Goal: Communication & Community: Answer question/provide support

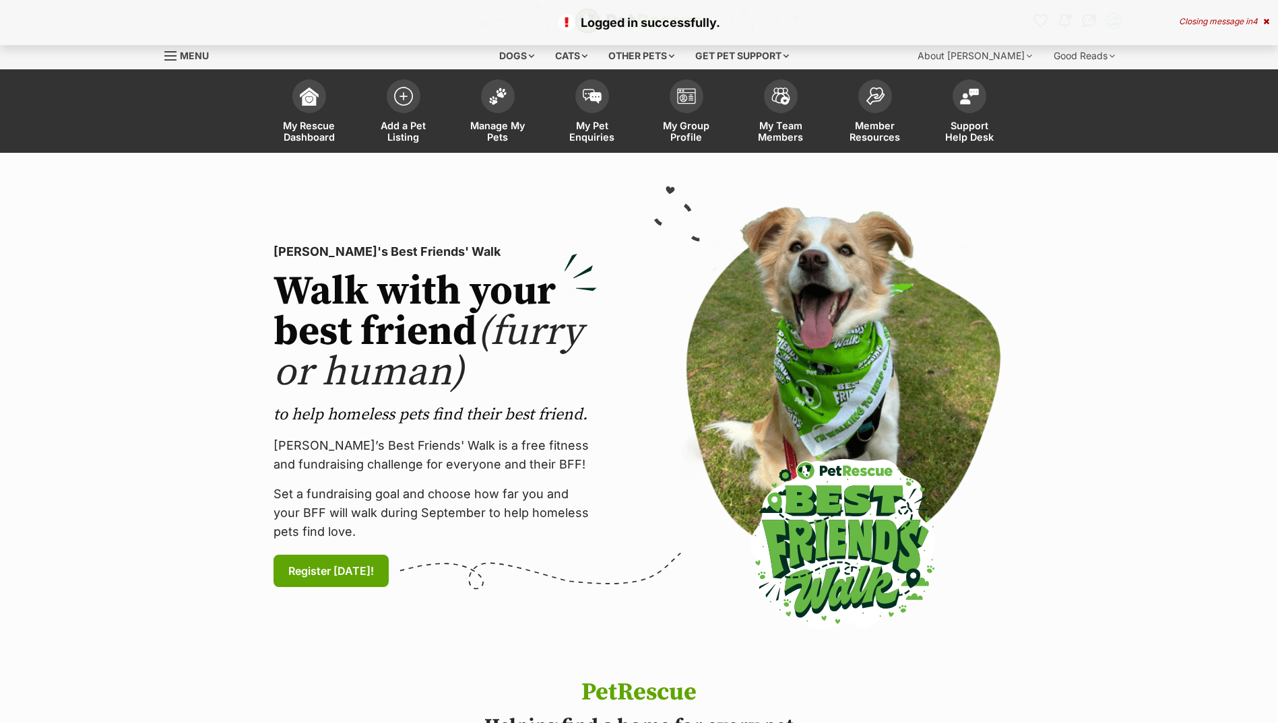
click at [506, 96] on img at bounding box center [497, 97] width 19 height 18
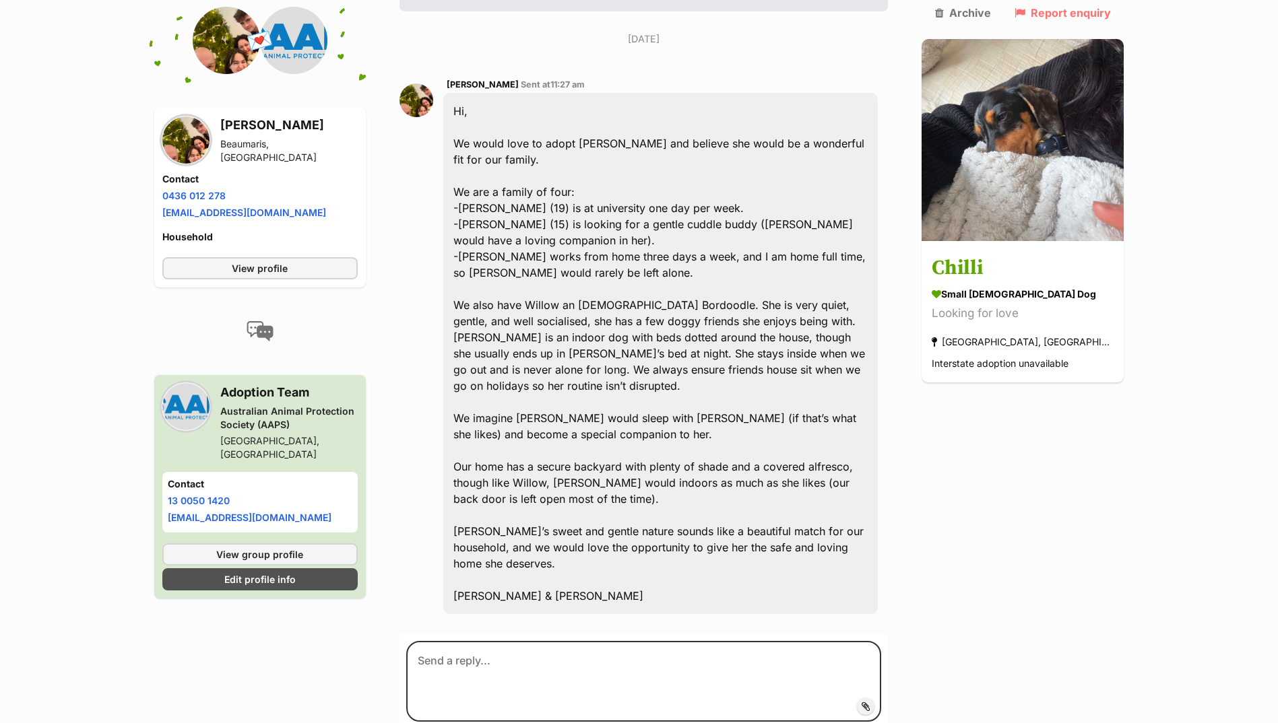
scroll to position [269, 0]
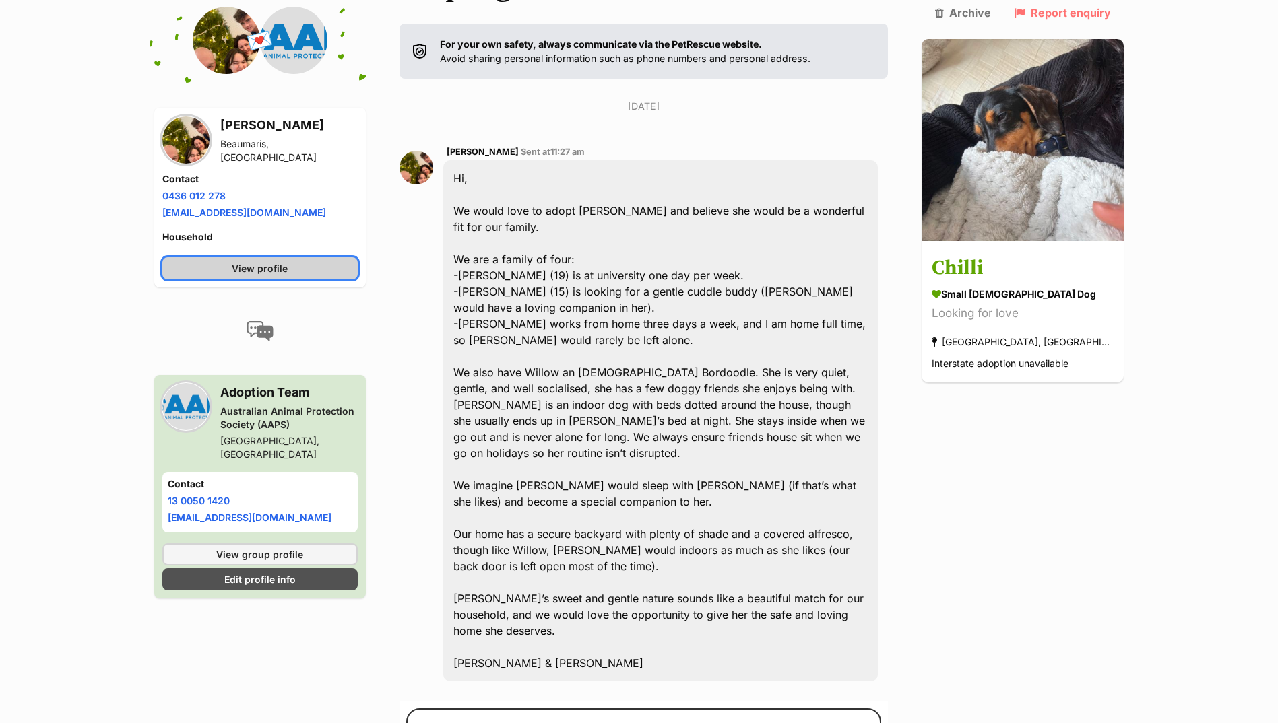
click at [304, 276] on link "View profile" at bounding box center [259, 268] width 195 height 22
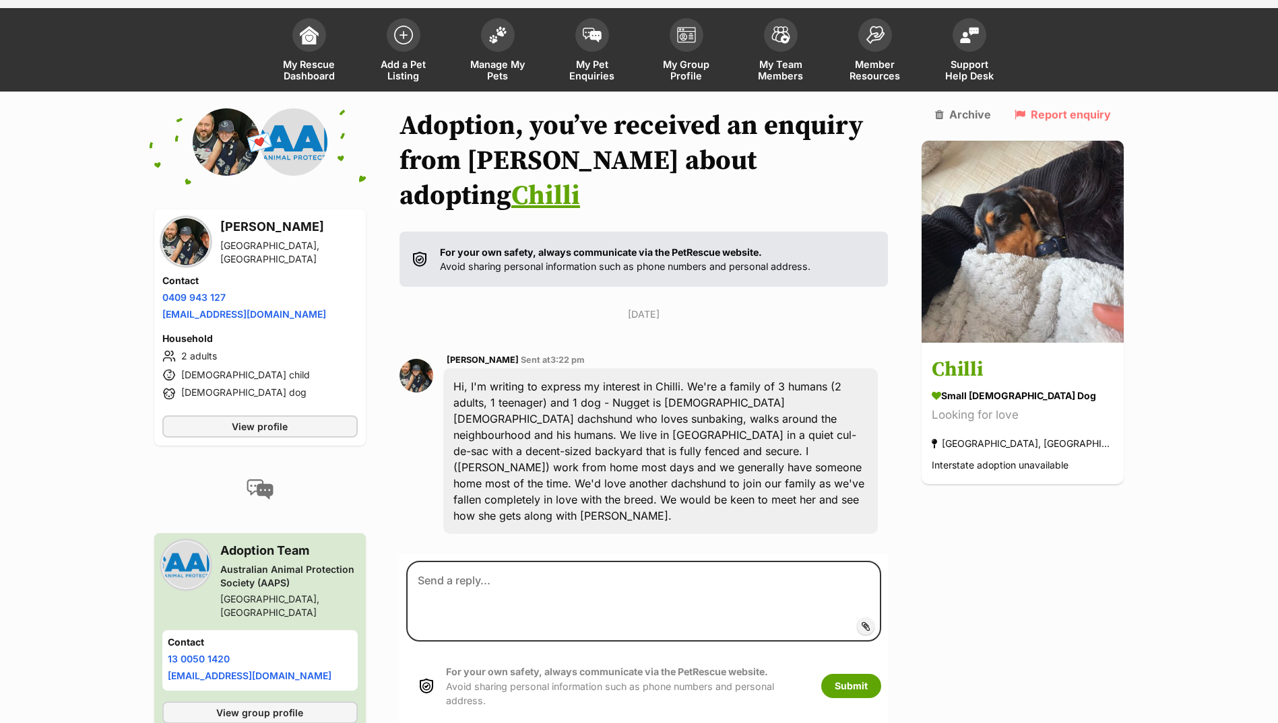
scroll to position [92, 0]
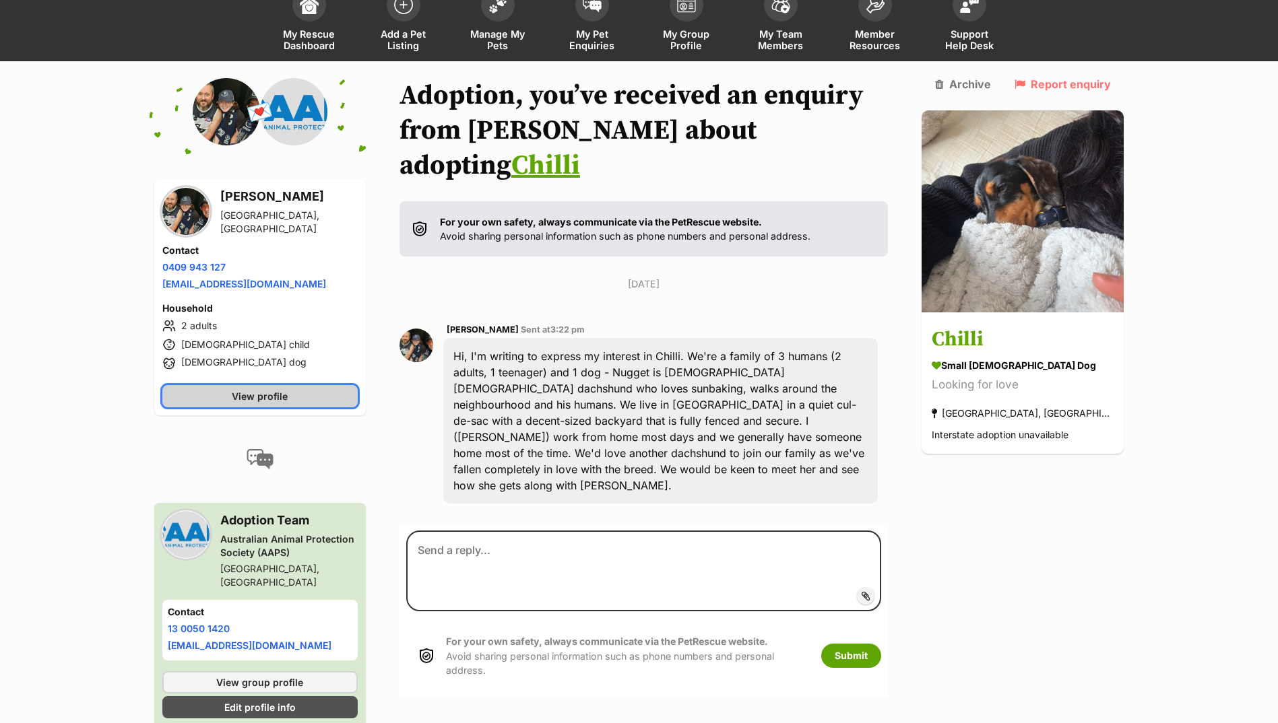
click at [288, 391] on span "View profile" at bounding box center [260, 396] width 56 height 14
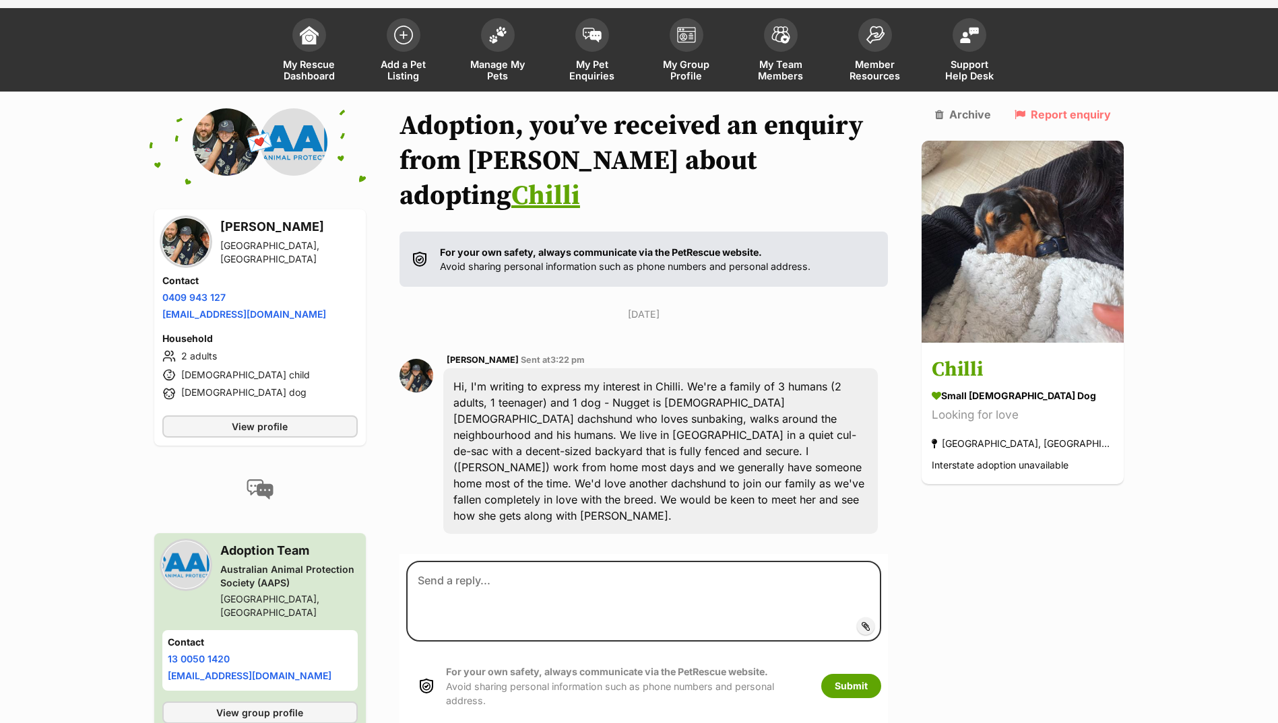
scroll to position [92, 0]
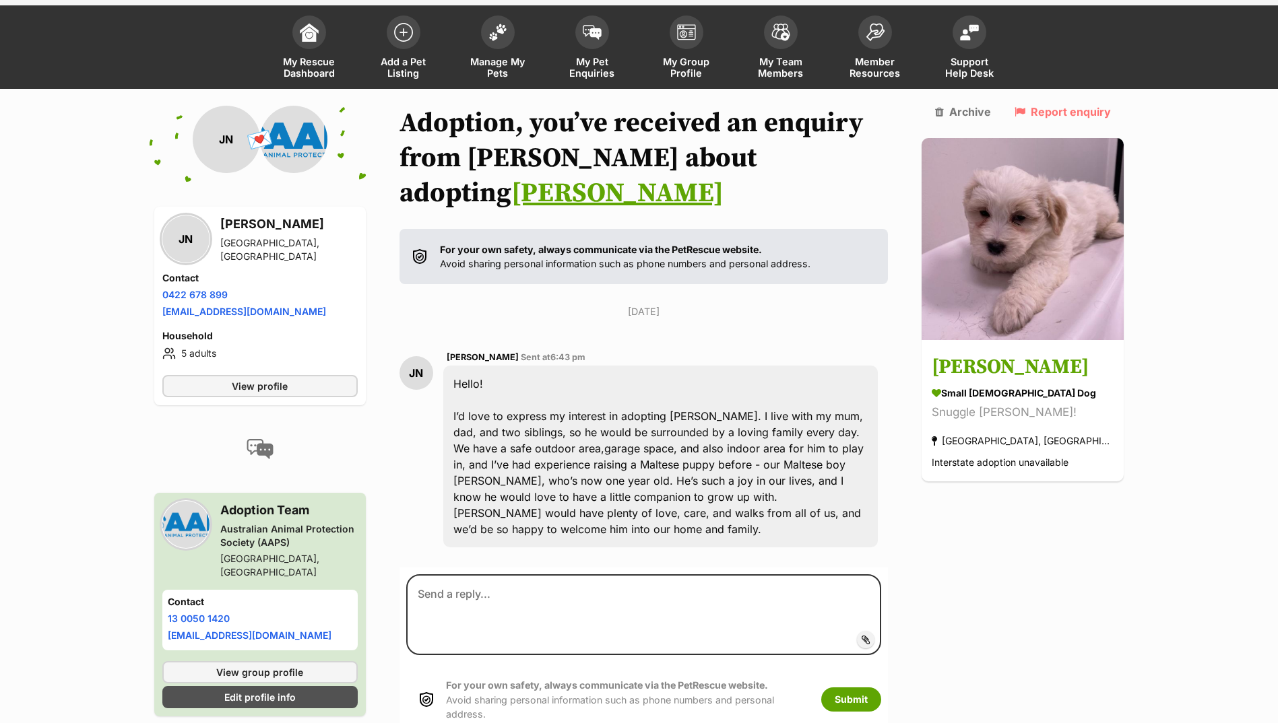
scroll to position [108, 0]
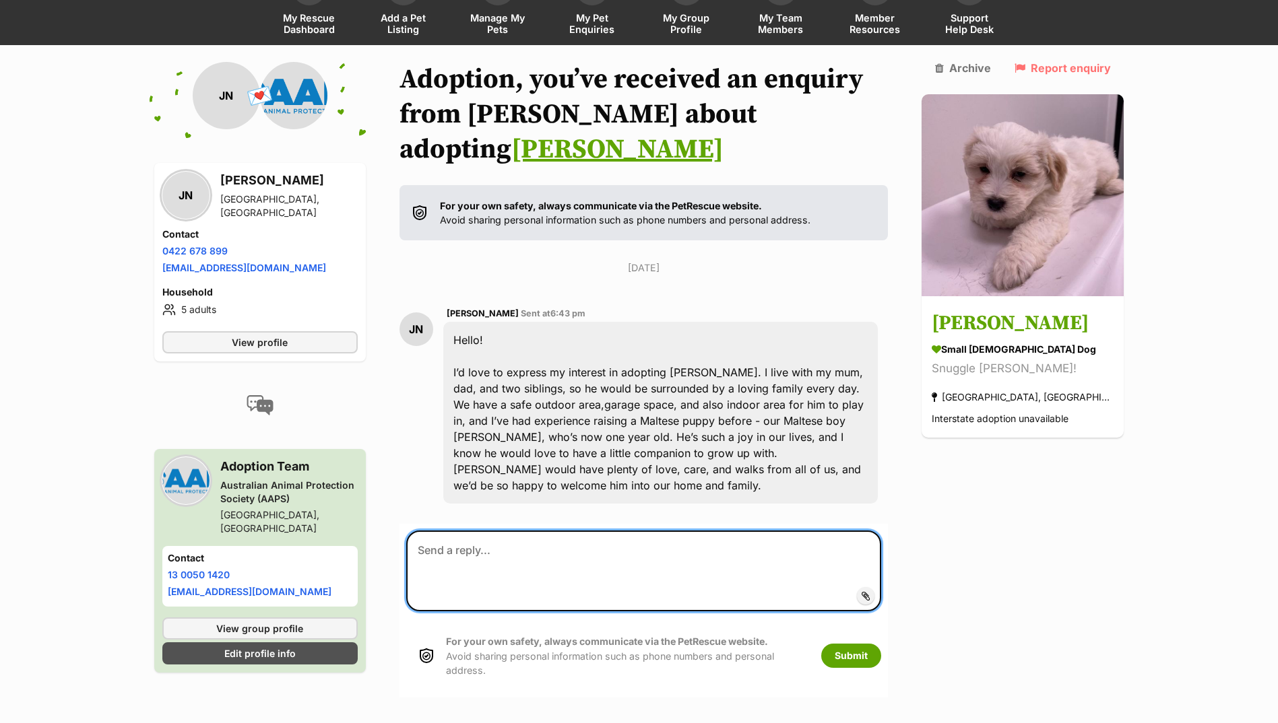
click at [515, 531] on textarea at bounding box center [644, 571] width 476 height 81
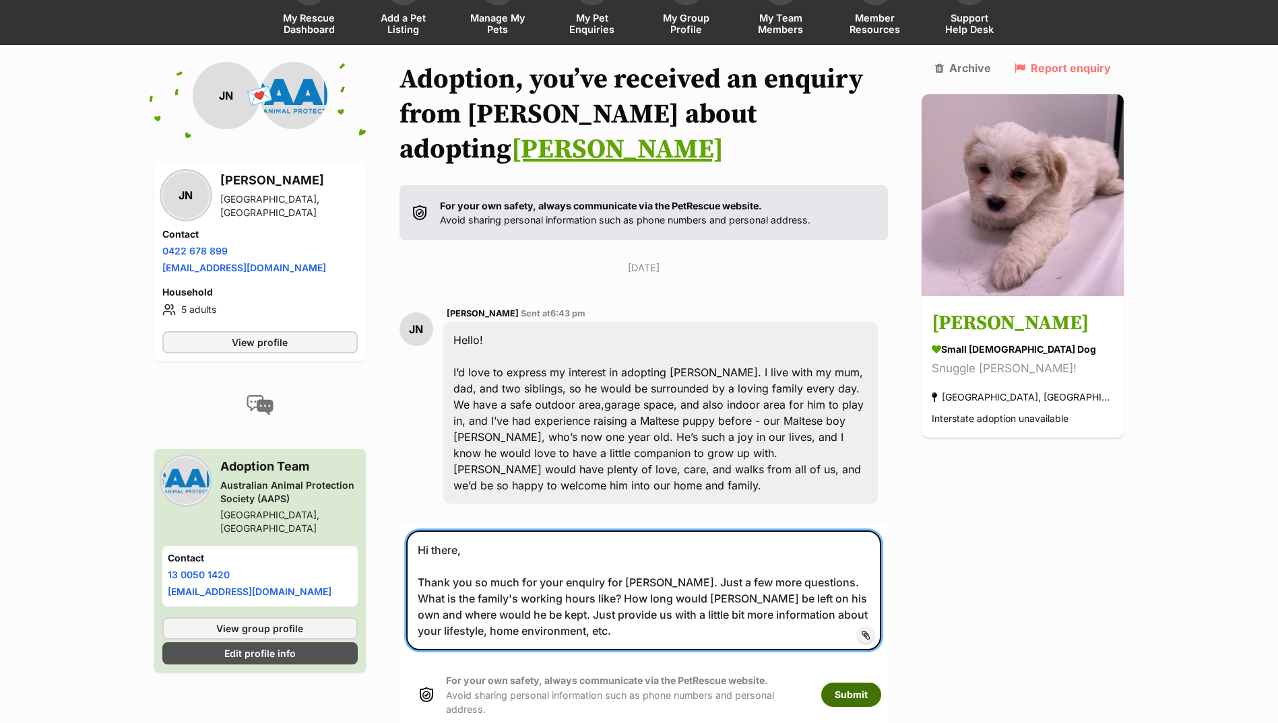
type textarea "Hi there, Thank you so much for your enquiry for Winston. Just a few more quest…"
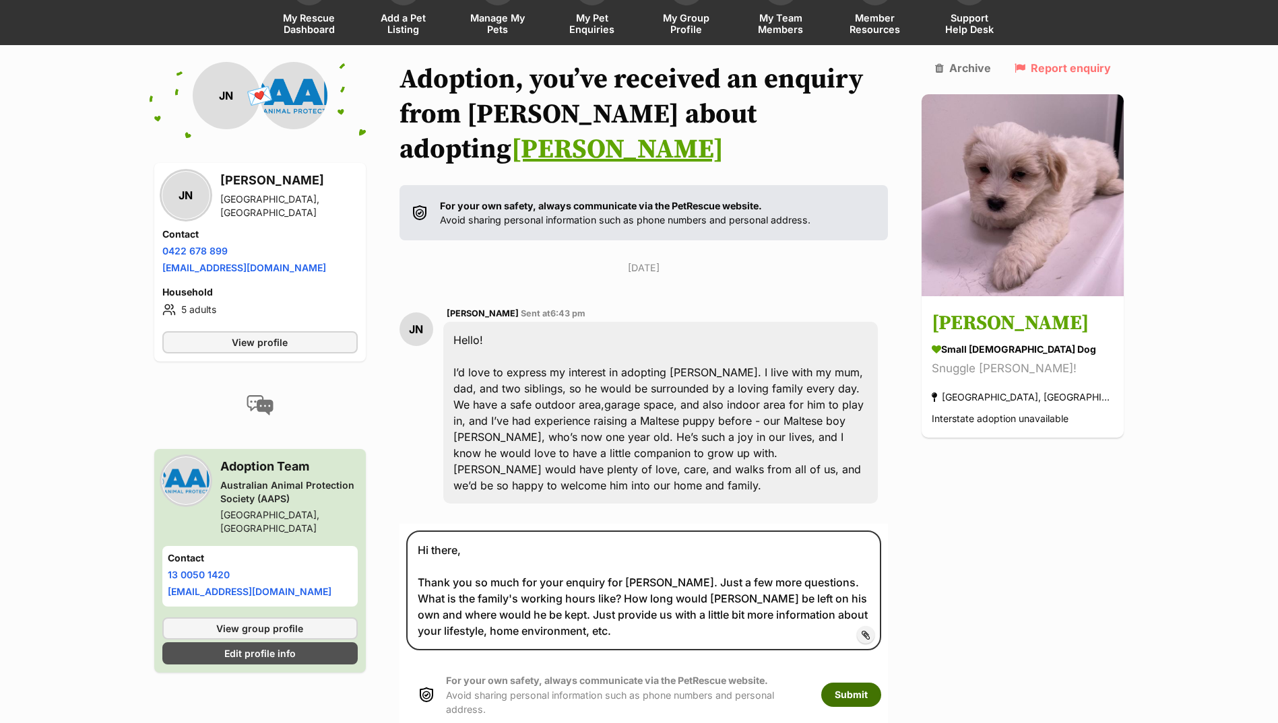
click at [881, 683] on button "Submit" at bounding box center [851, 695] width 60 height 24
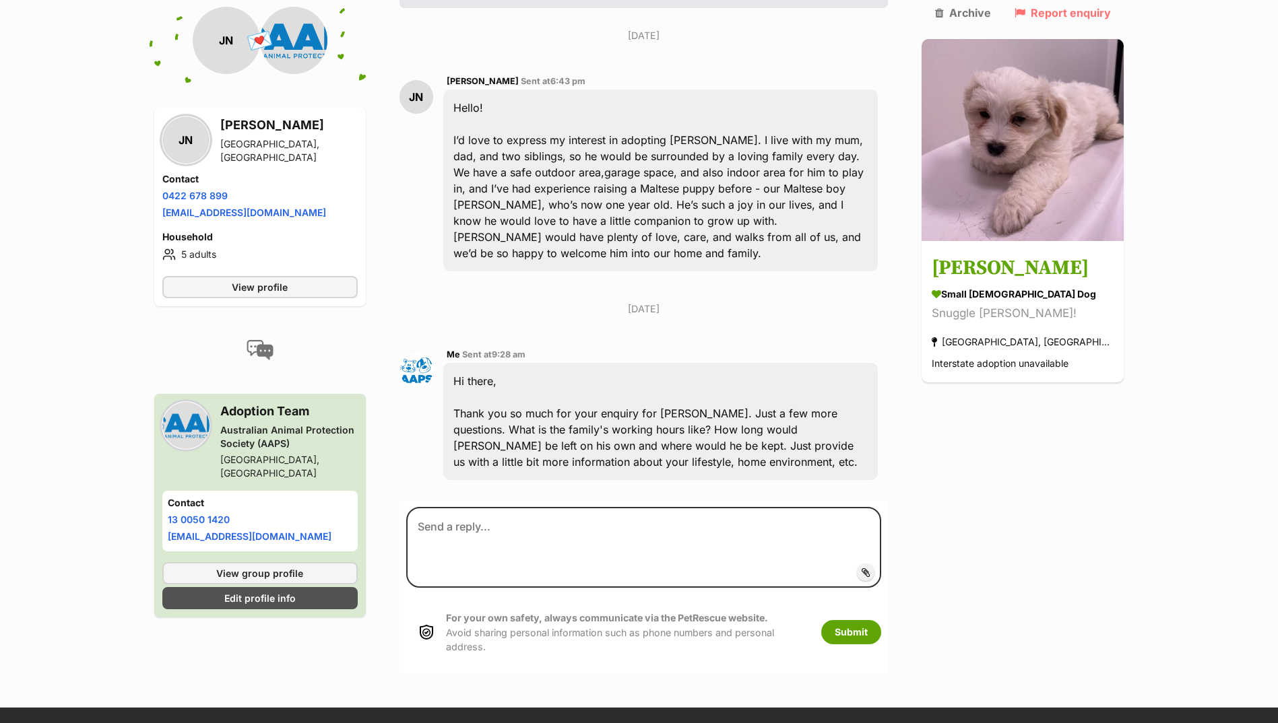
scroll to position [341, 0]
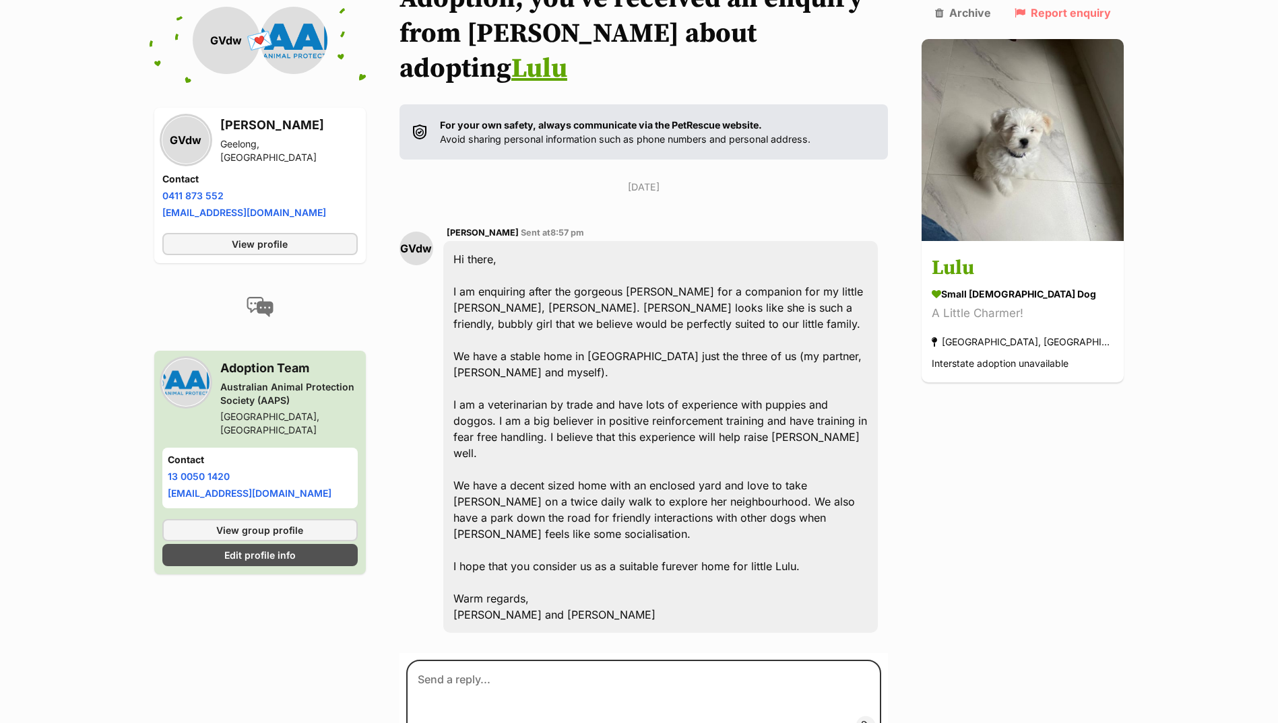
scroll to position [205, 0]
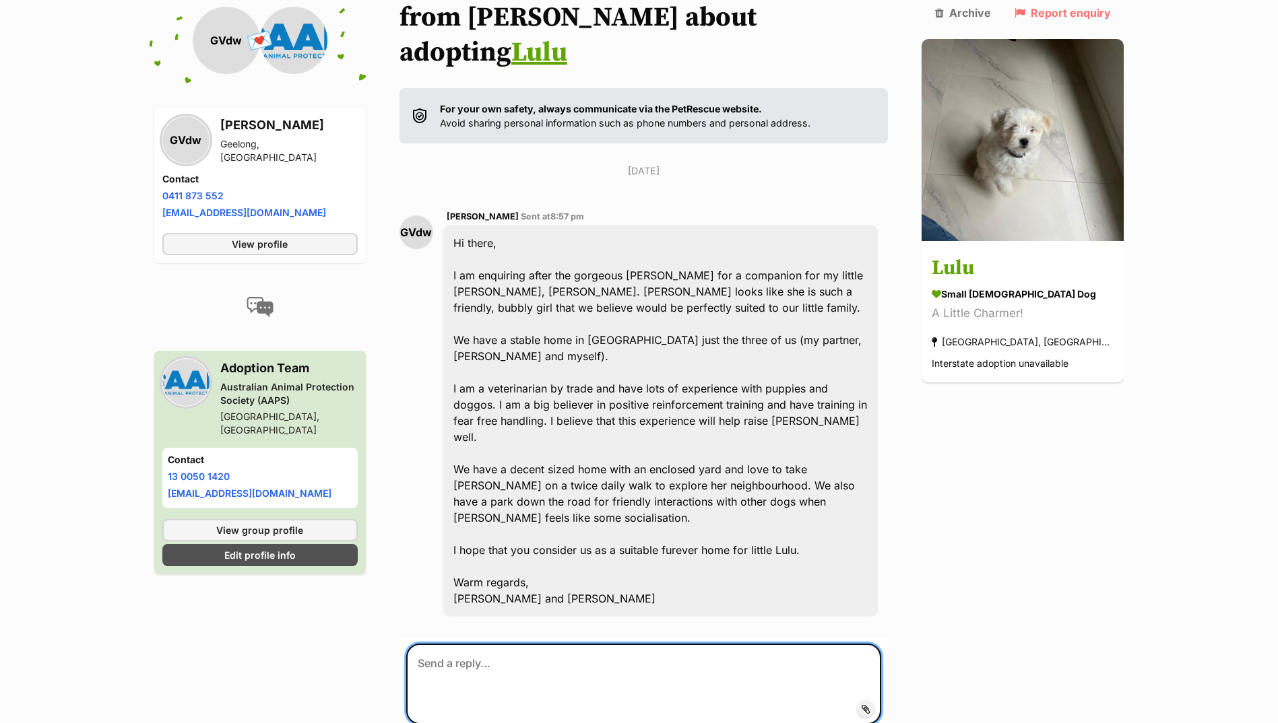
click at [476, 644] on textarea at bounding box center [644, 684] width 476 height 81
type textarea "i"
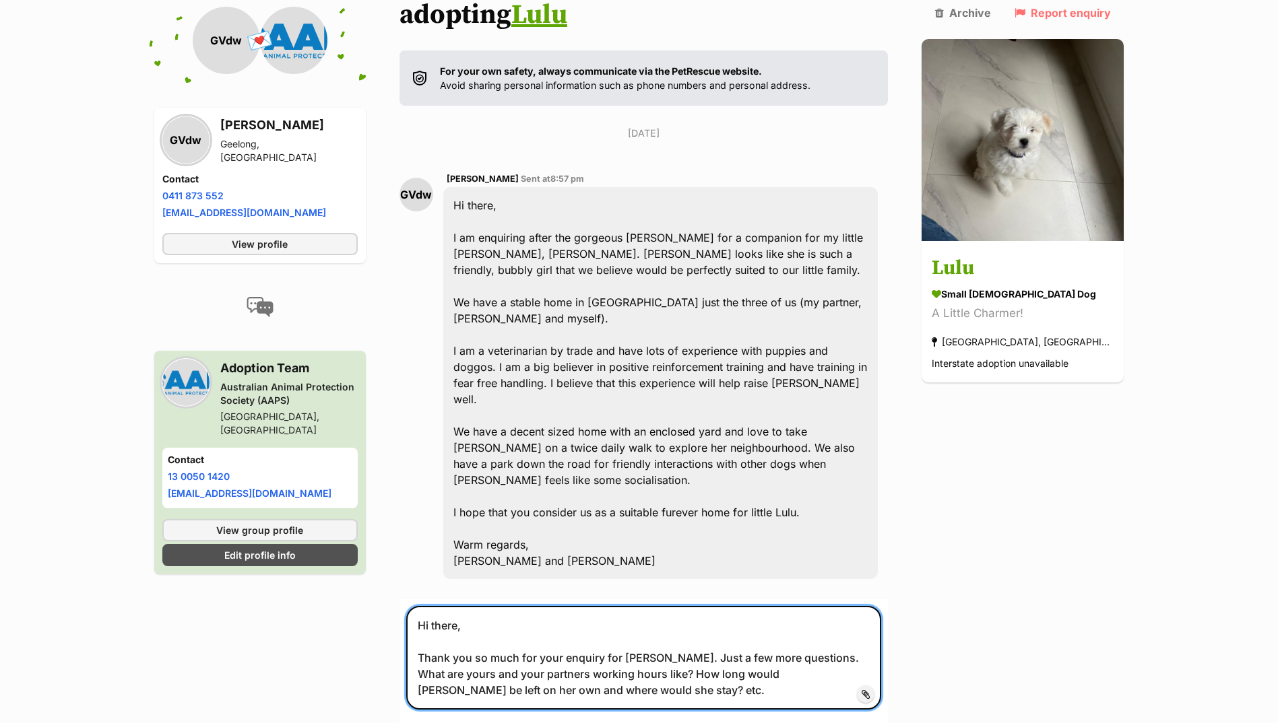
scroll to position [272, 0]
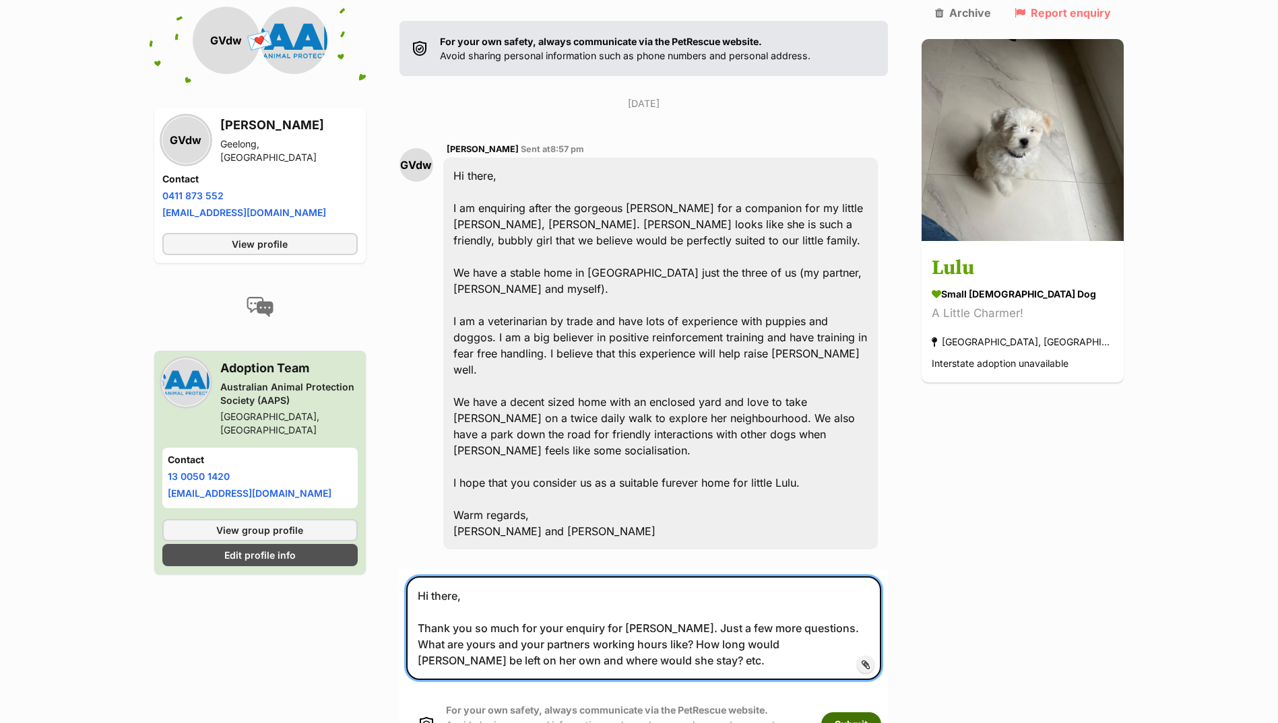
type textarea "Hi there, Thank you so much for your enquiry for [PERSON_NAME]. Just a few more…"
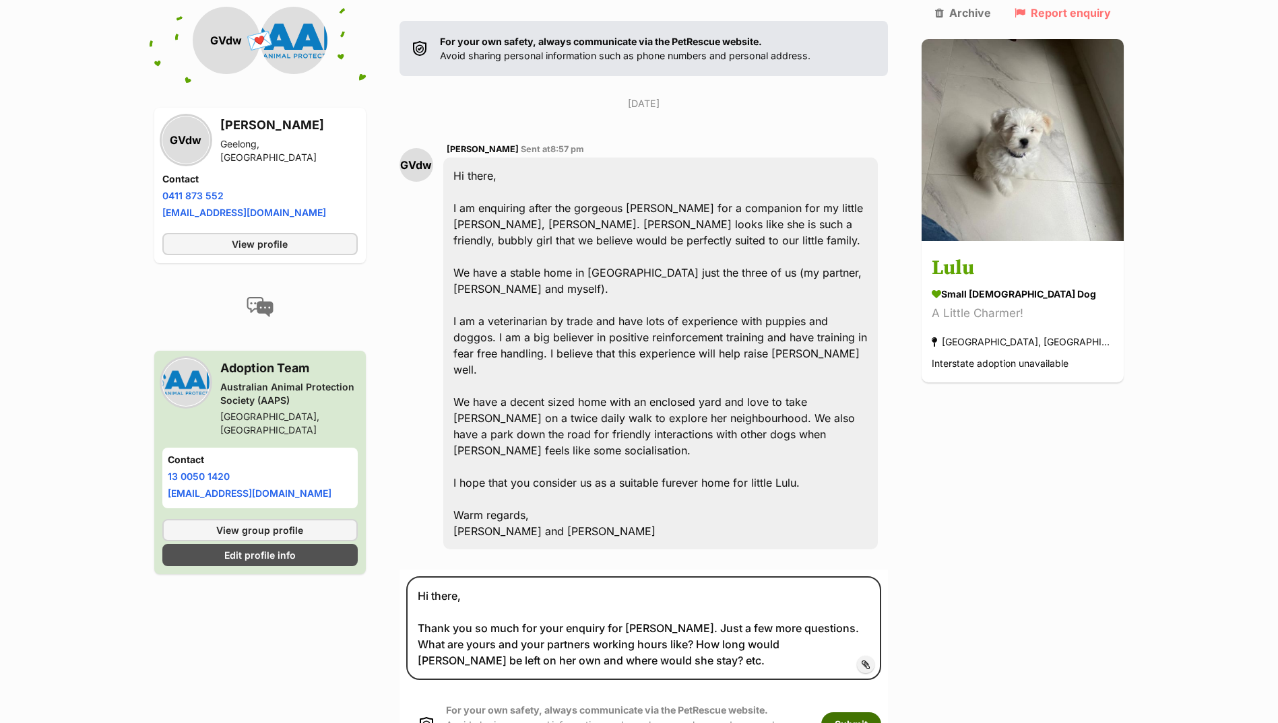
click at [881, 713] on button "Submit" at bounding box center [851, 725] width 60 height 24
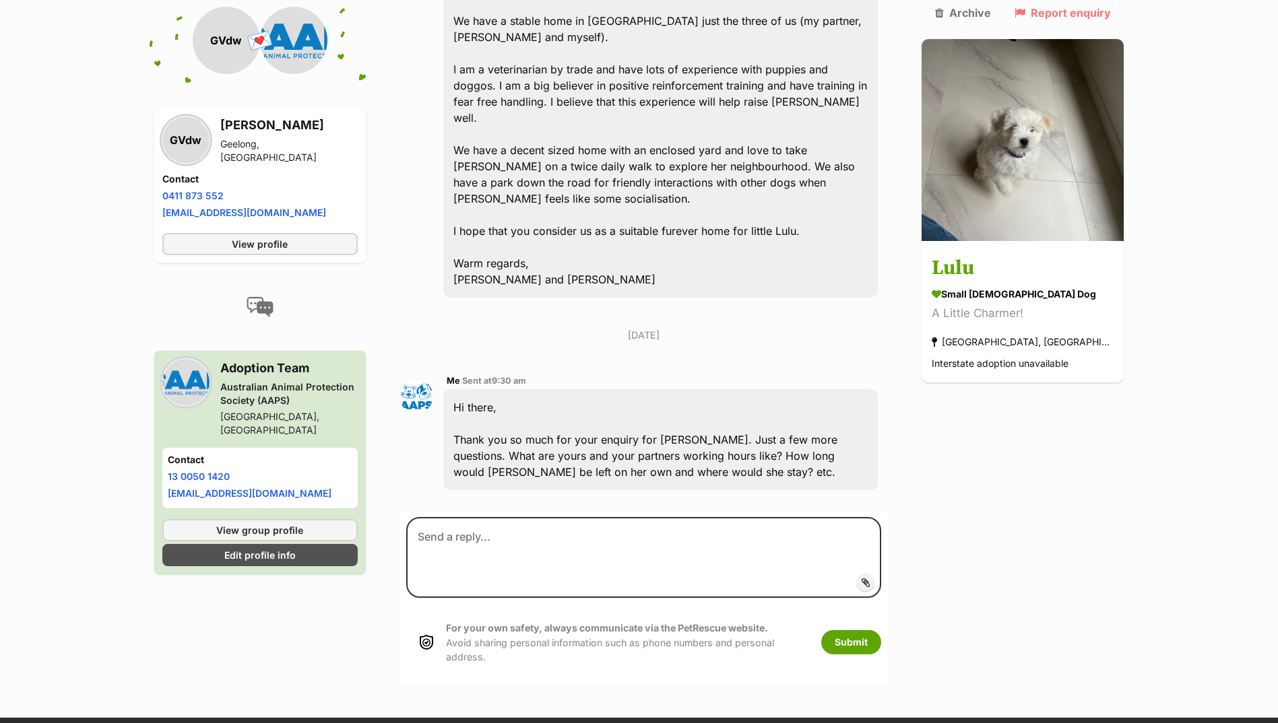
scroll to position [527, 0]
